Goal: Navigation & Orientation: Find specific page/section

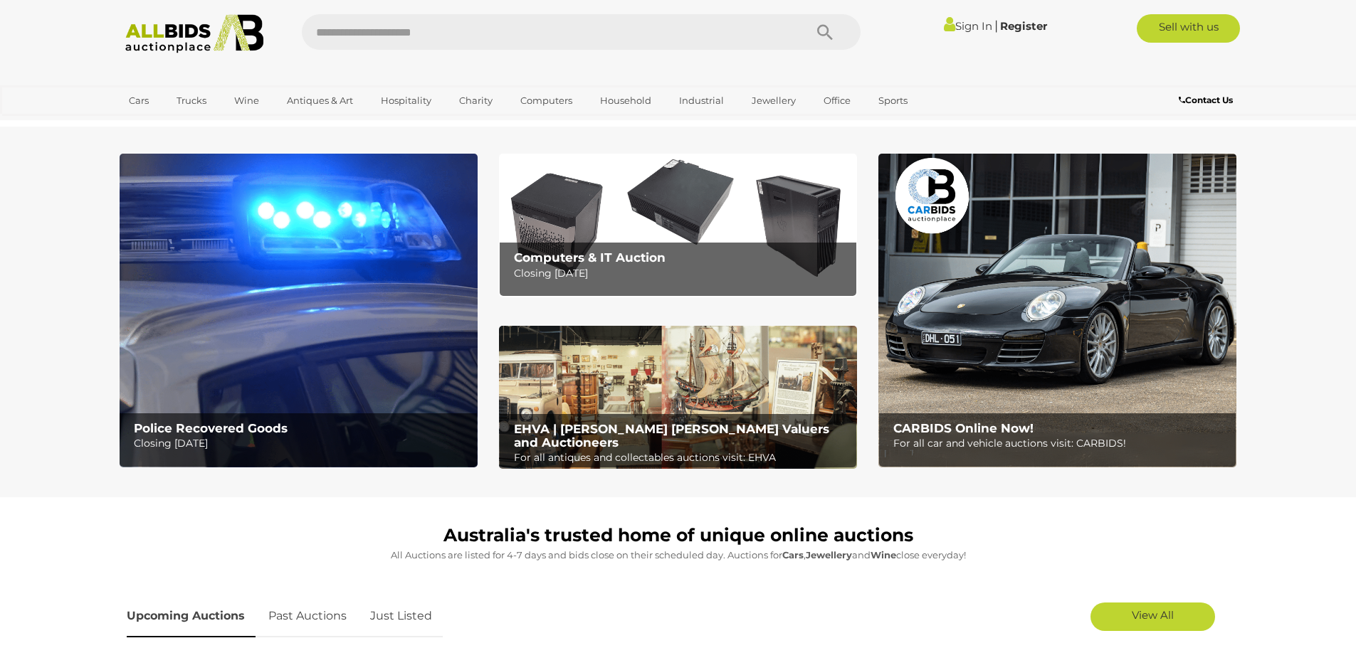
click at [581, 28] on input "text" at bounding box center [546, 32] width 488 height 36
type input "********"
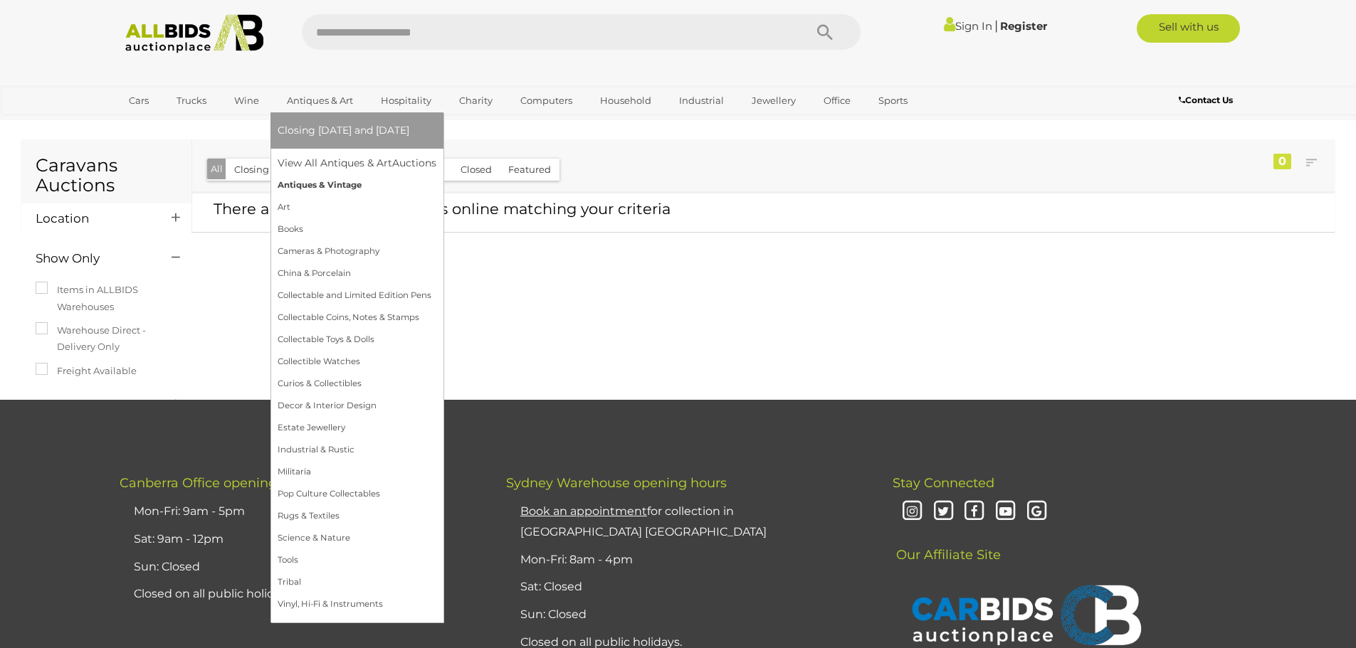
click at [325, 186] on link "Antiques & Vintage" at bounding box center [357, 185] width 159 height 22
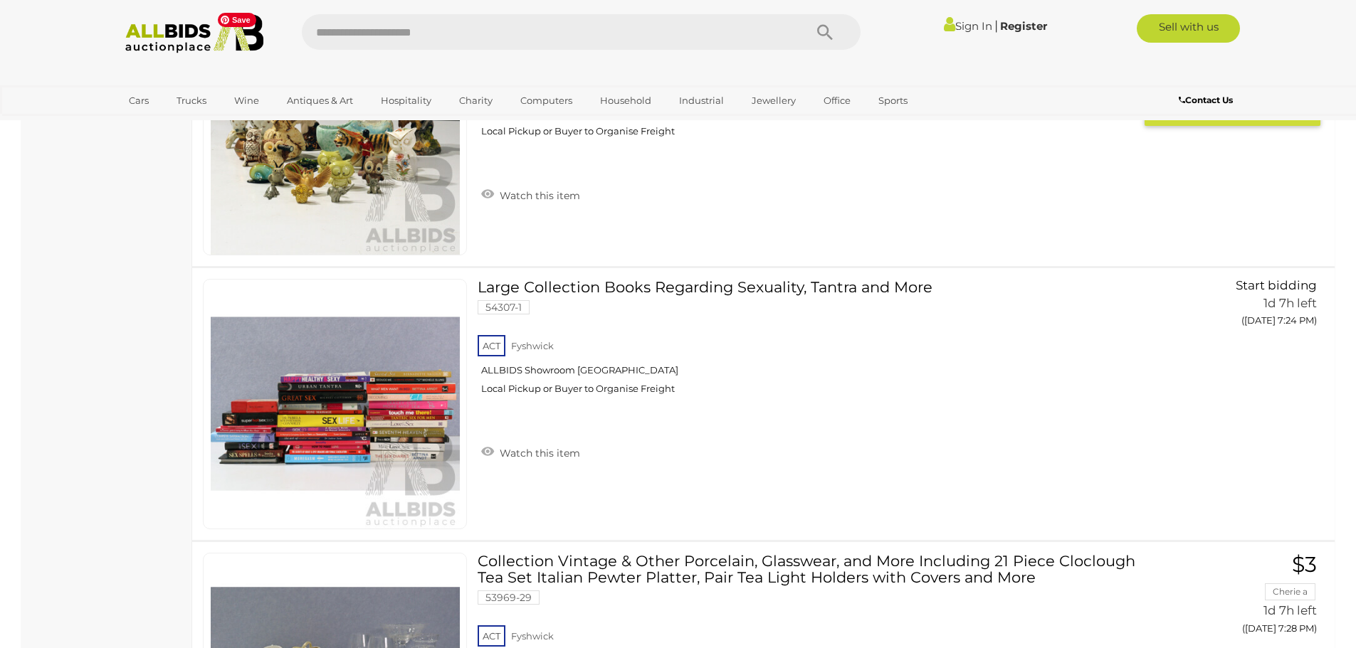
scroll to position [4412, 0]
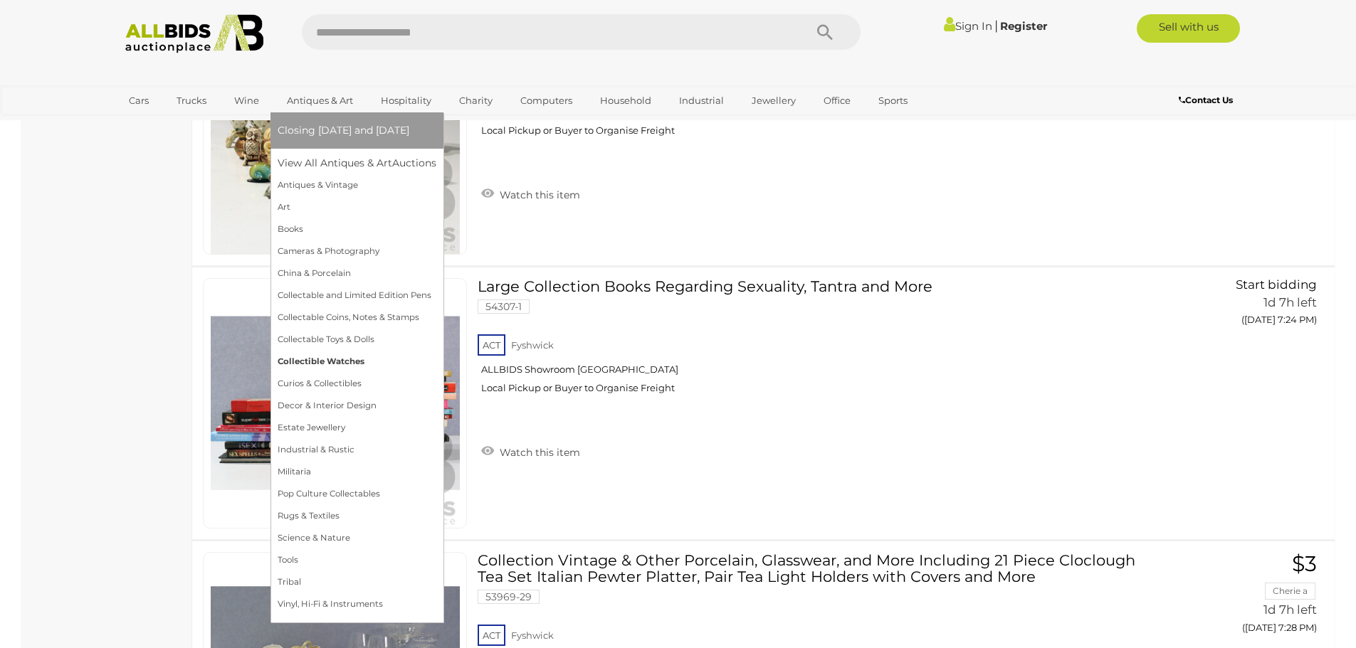
click at [345, 359] on link "Collectible Watches" at bounding box center [357, 362] width 159 height 22
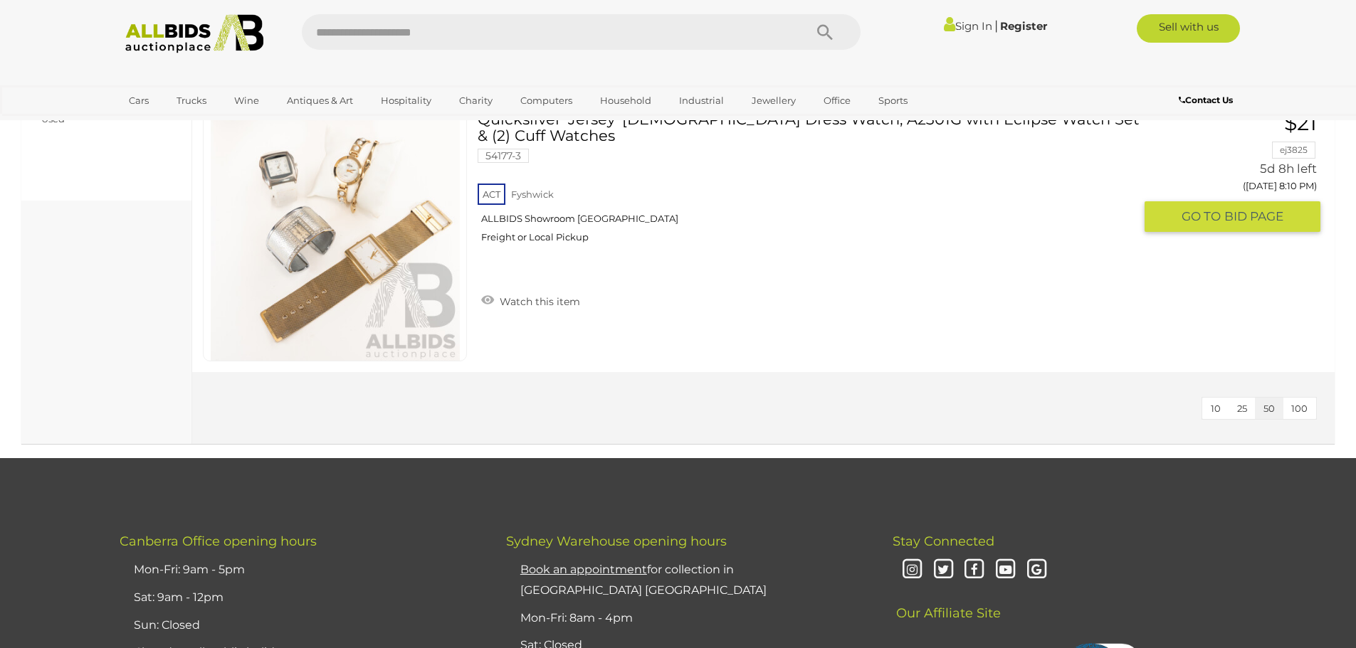
scroll to position [1281, 0]
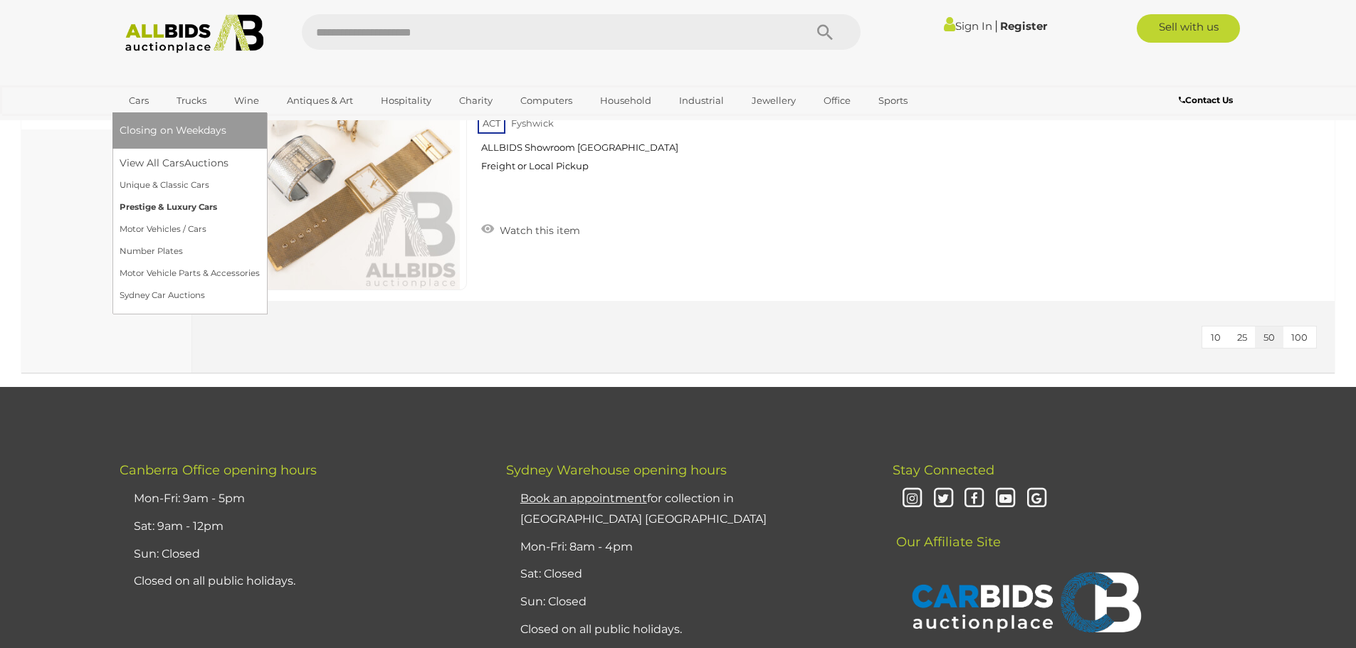
click at [169, 202] on link "Prestige & Luxury Cars" at bounding box center [190, 207] width 140 height 22
